Goal: Transaction & Acquisition: Purchase product/service

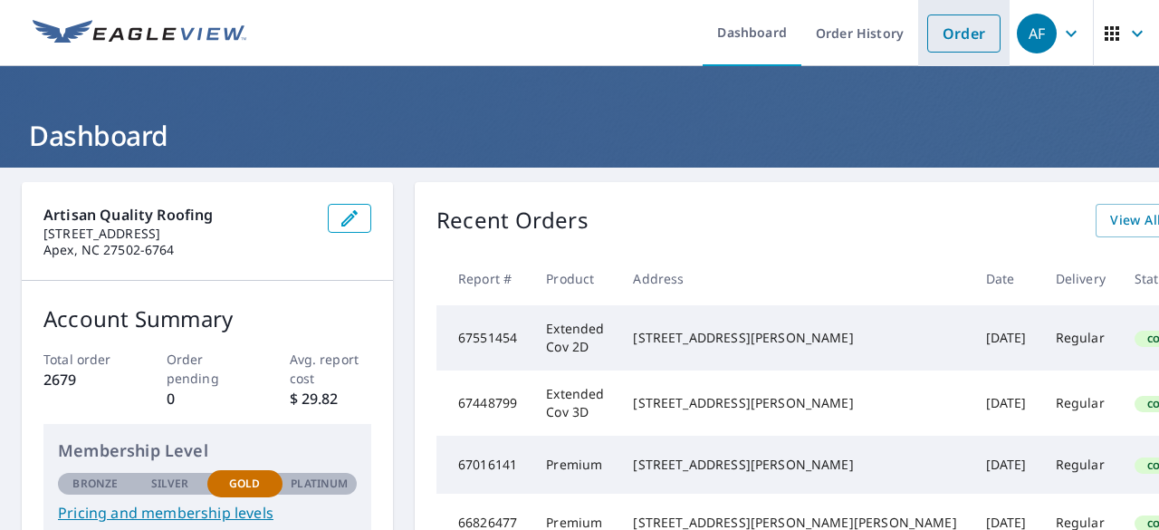
click at [928, 43] on link "Order" at bounding box center [964, 33] width 73 height 38
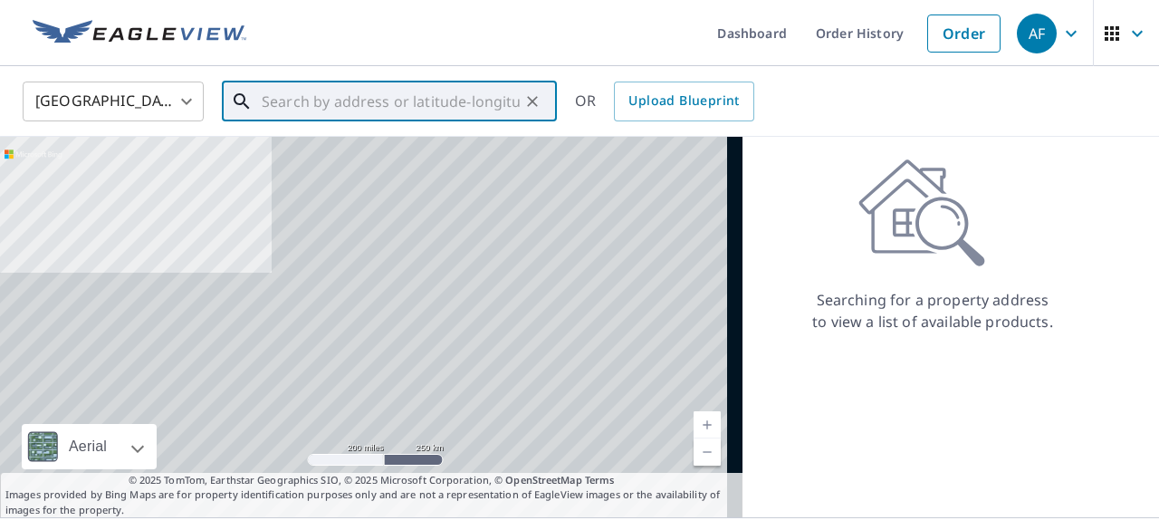
click at [357, 105] on input "text" at bounding box center [391, 101] width 258 height 51
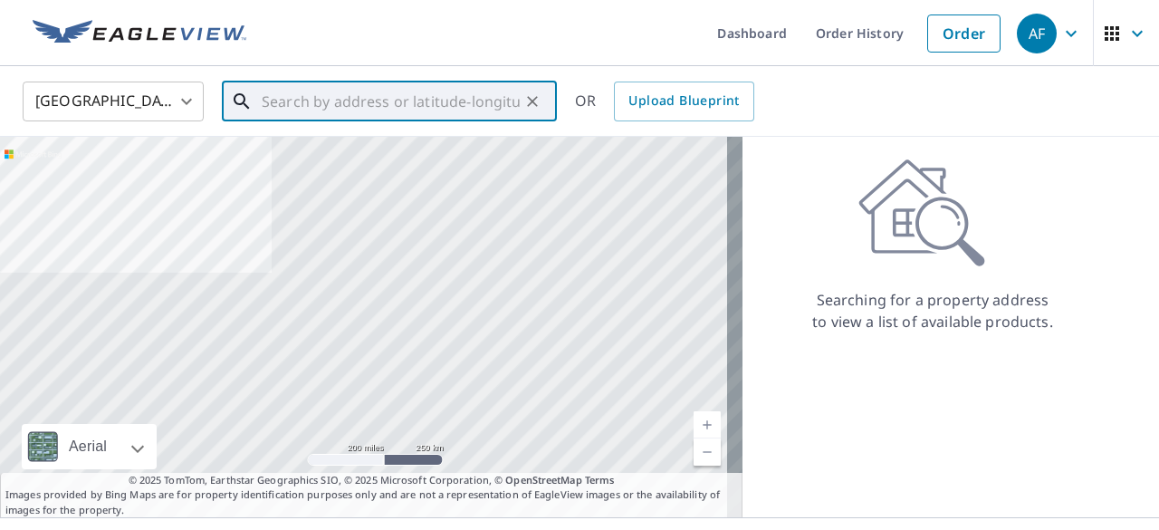
paste input "[STREET_ADDRESS]"
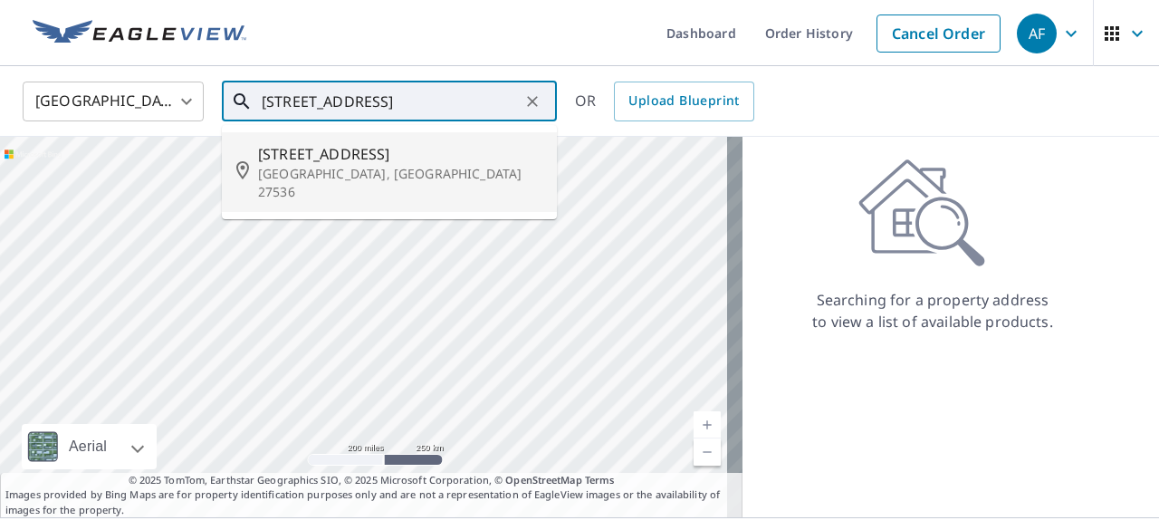
click at [323, 166] on p "[GEOGRAPHIC_DATA], [GEOGRAPHIC_DATA] 27536" at bounding box center [400, 183] width 284 height 36
type input "[STREET_ADDRESS]"
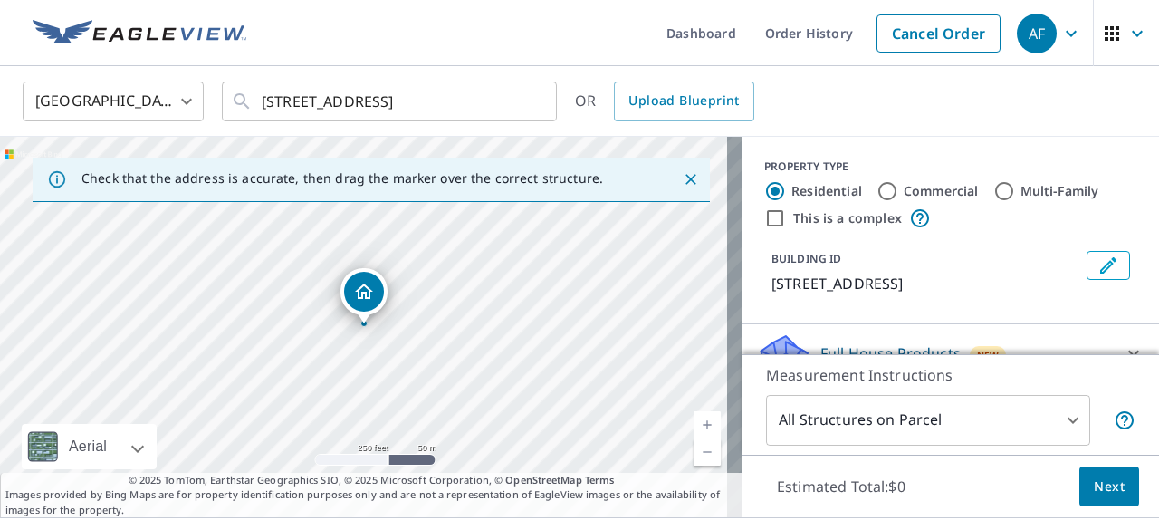
click at [694, 423] on link "Current Level 17, Zoom In" at bounding box center [707, 424] width 27 height 27
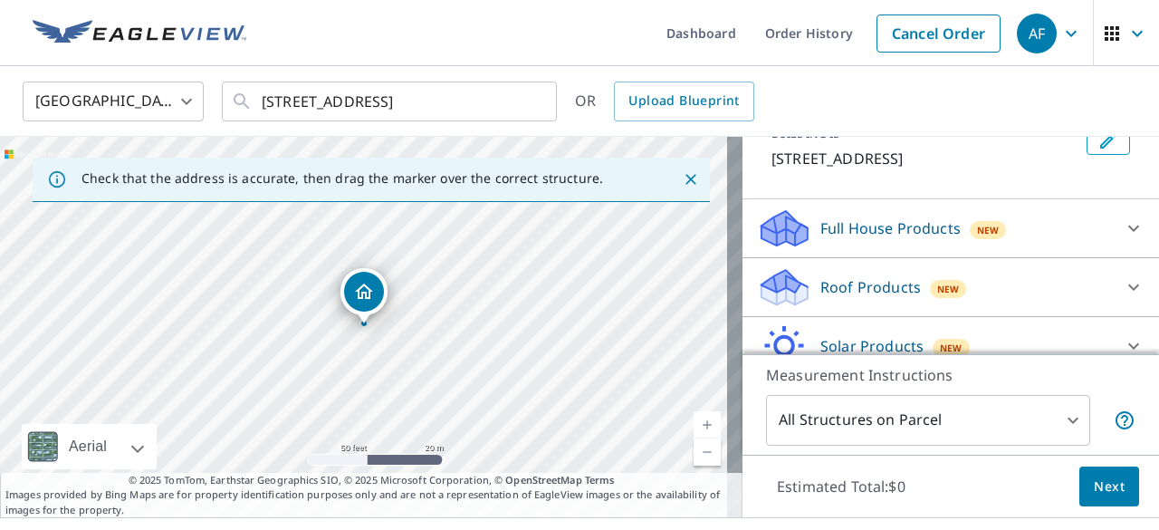
scroll to position [126, 0]
click at [930, 276] on div "New" at bounding box center [948, 286] width 37 height 22
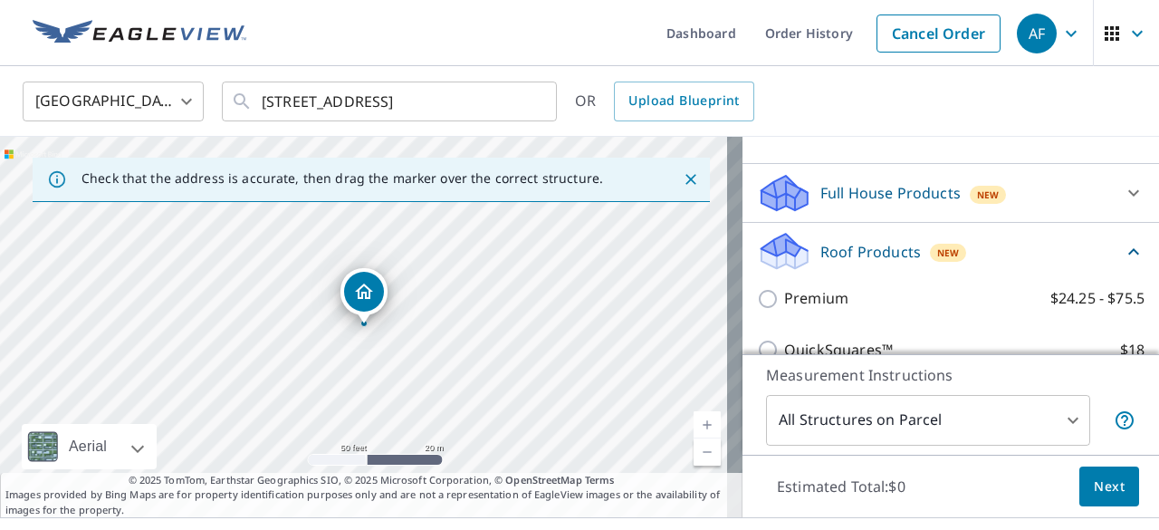
scroll to position [171, 0]
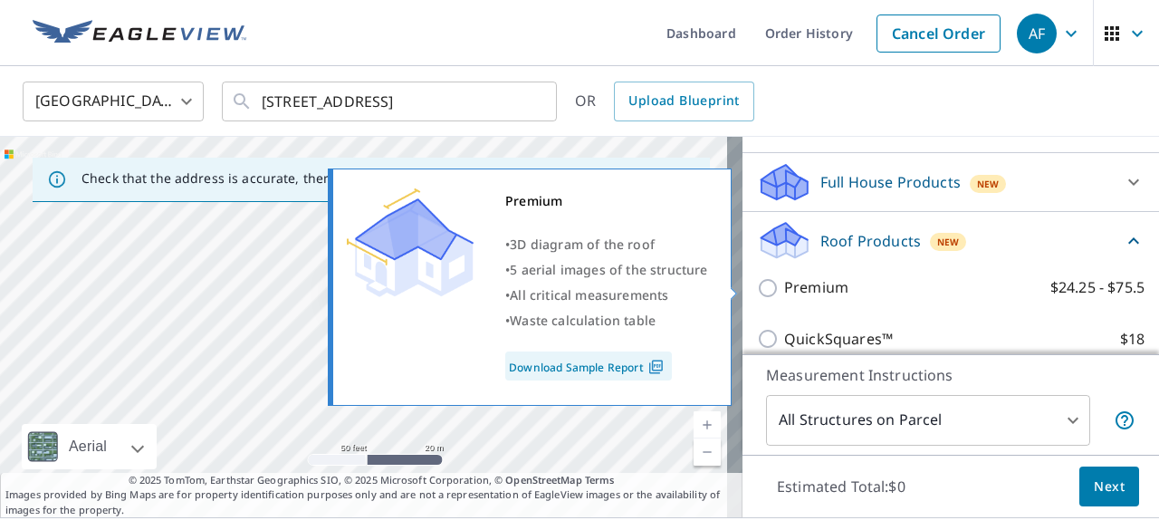
click at [757, 283] on input "Premium $24.25 - $75.5" at bounding box center [770, 288] width 27 height 22
checkbox input "true"
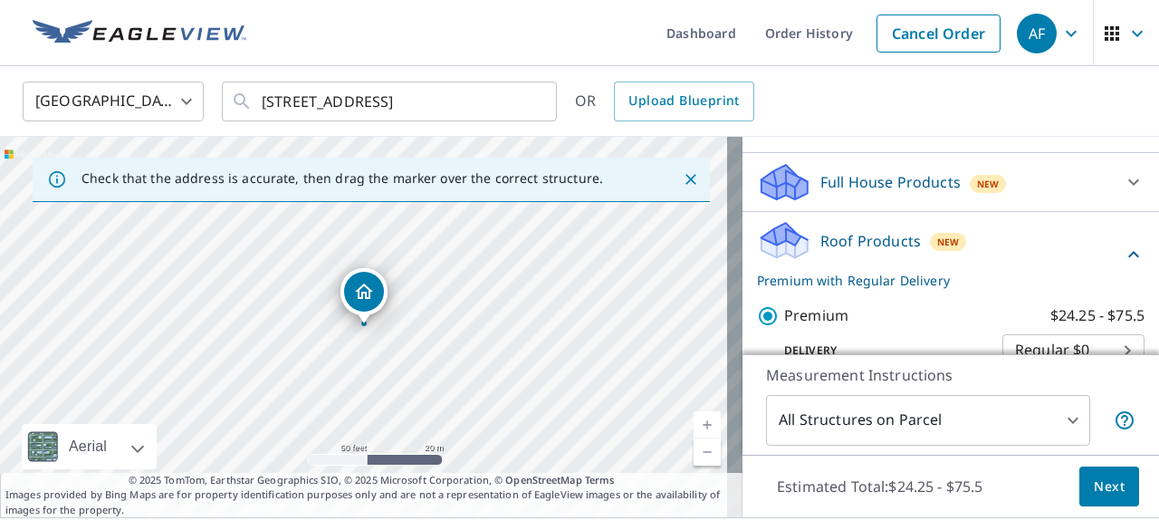
click at [1096, 488] on span "Next" at bounding box center [1109, 487] width 31 height 23
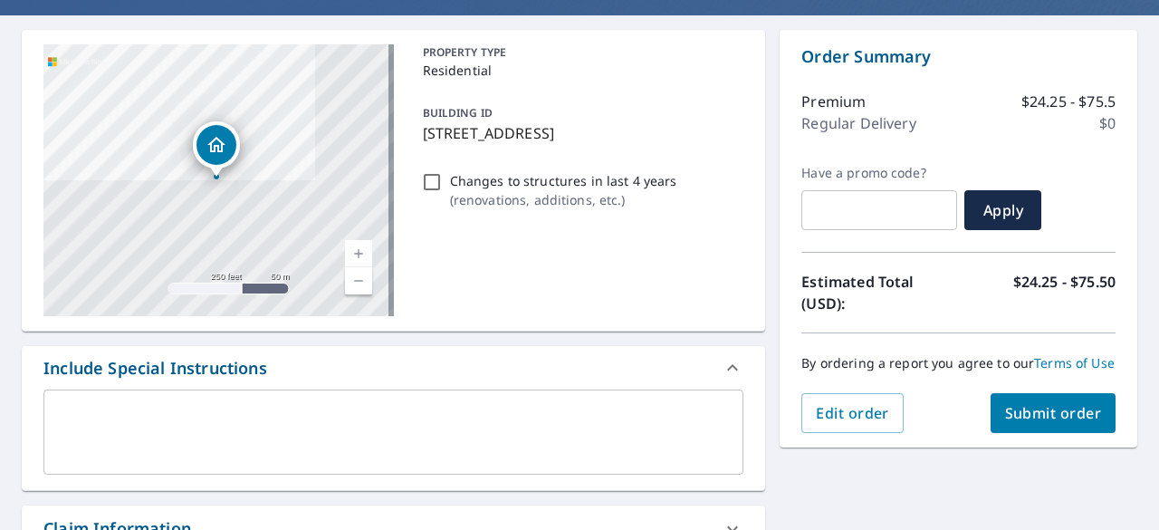
scroll to position [205, 0]
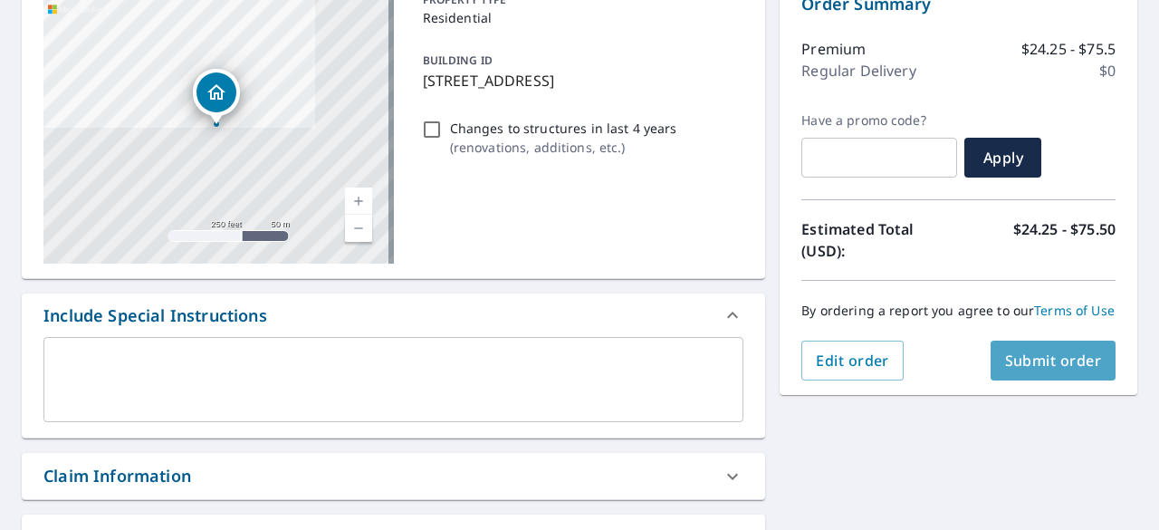
click at [1015, 370] on span "Submit order" at bounding box center [1053, 361] width 97 height 20
